Goal: Information Seeking & Learning: Compare options

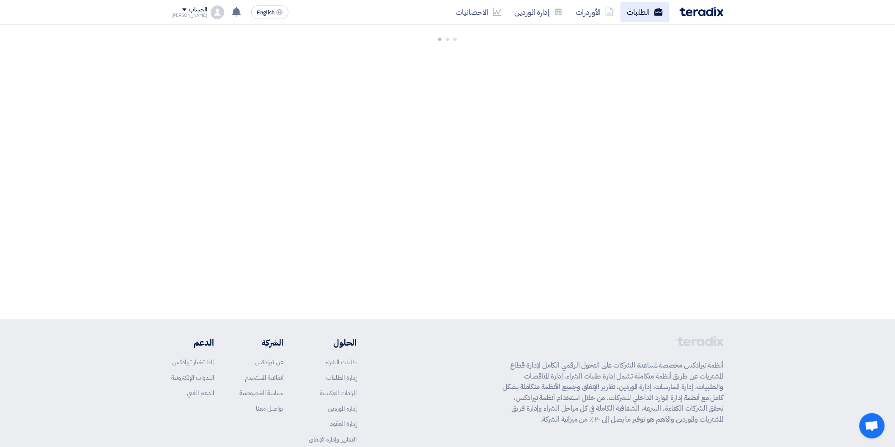
click at [636, 15] on link "الطلبات" at bounding box center [644, 12] width 49 height 20
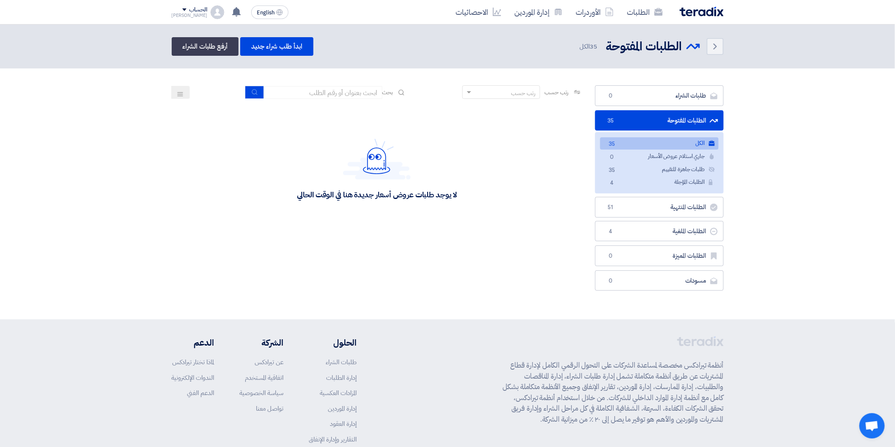
click at [680, 143] on link "الكل الكل 35" at bounding box center [659, 143] width 118 height 12
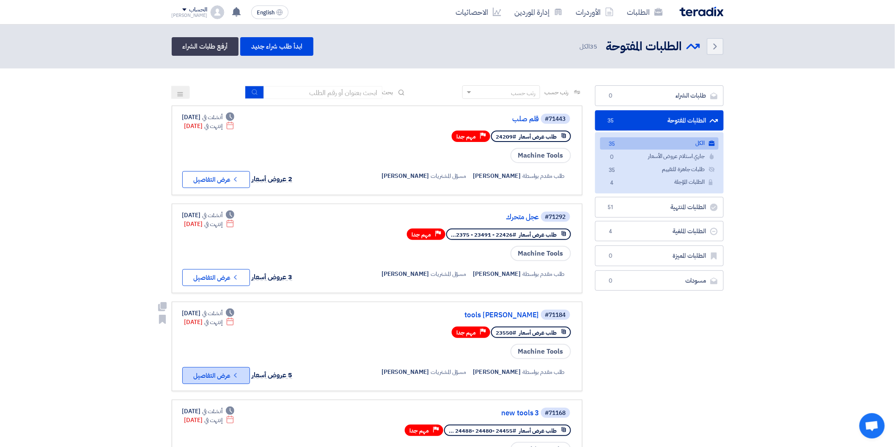
click at [221, 368] on button "Check details عرض التفاصيل" at bounding box center [216, 376] width 68 height 17
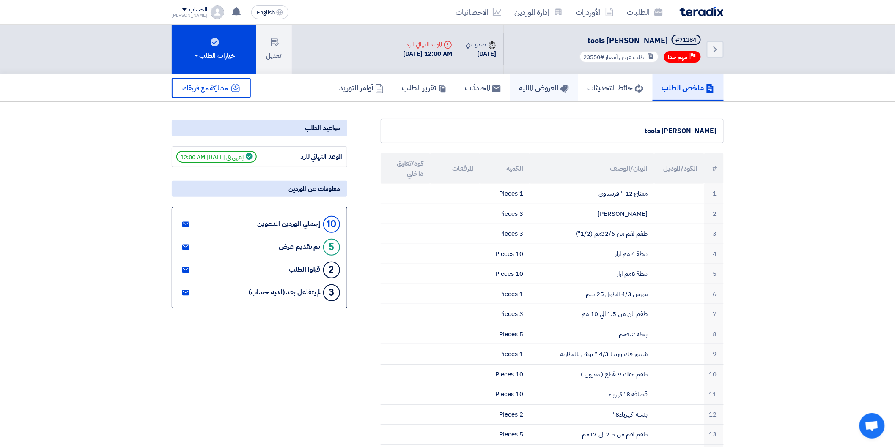
click at [519, 83] on h5 "العروض الماليه" at bounding box center [543, 88] width 49 height 10
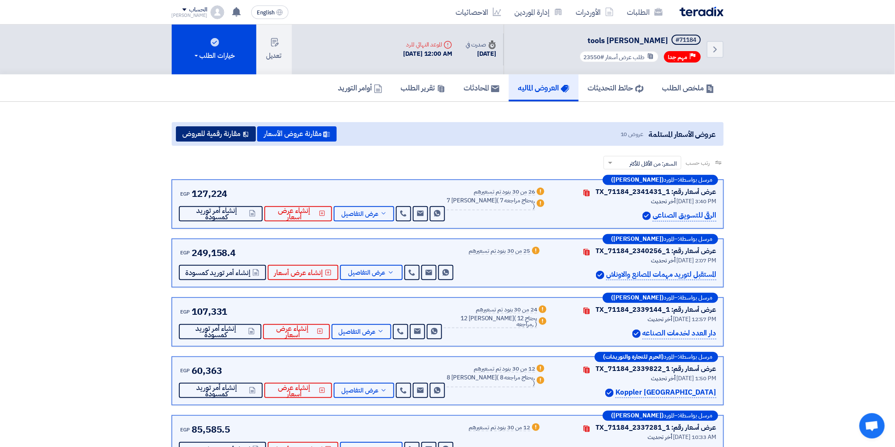
click at [222, 132] on button "مقارنة رقمية للعروض" at bounding box center [216, 133] width 80 height 15
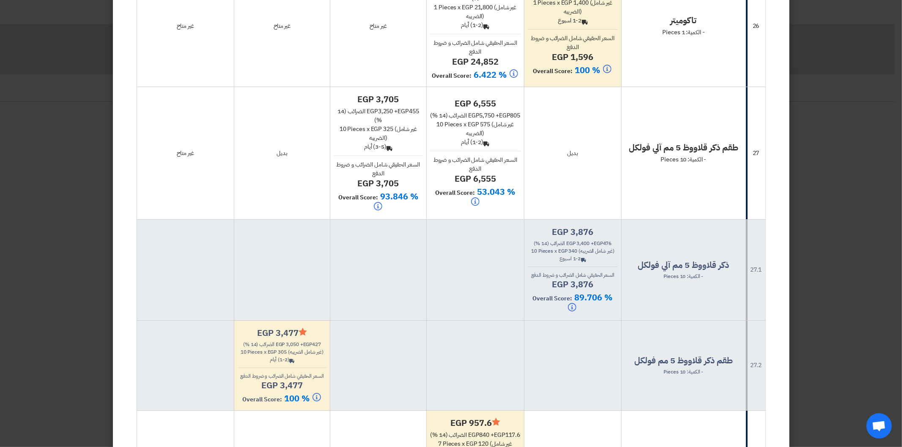
scroll to position [5161, 0]
